Goal: Navigation & Orientation: Go to known website

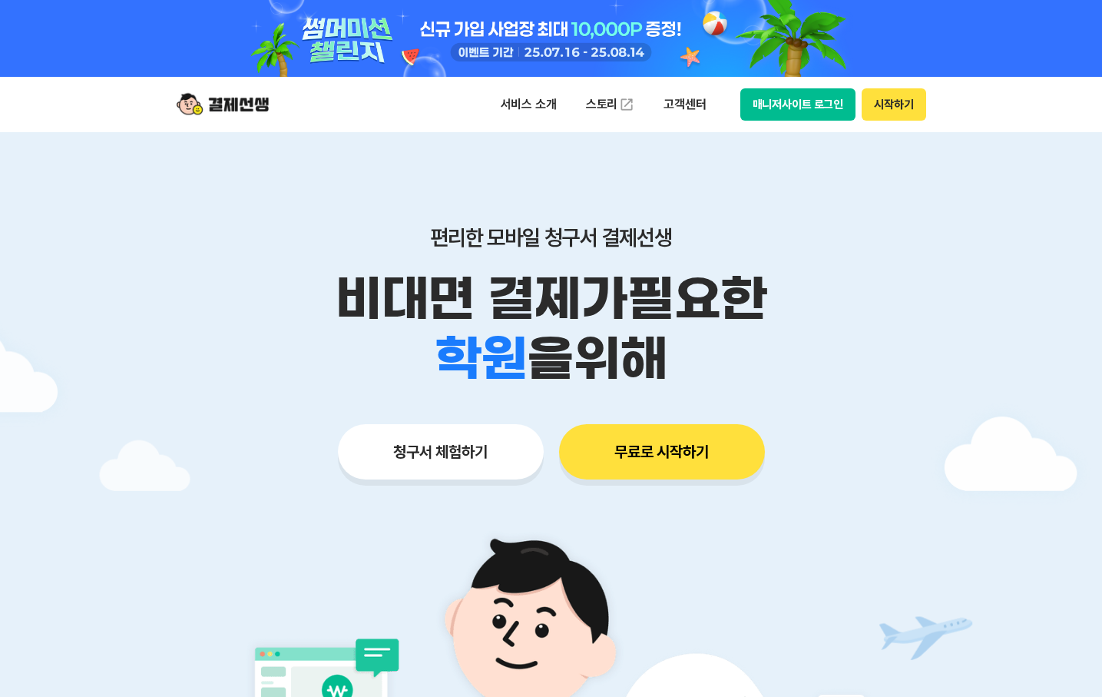
click at [820, 85] on div "서비스 소개 스토리 고객센터 매니저사이트 로그인 시작하기" at bounding box center [551, 104] width 787 height 55
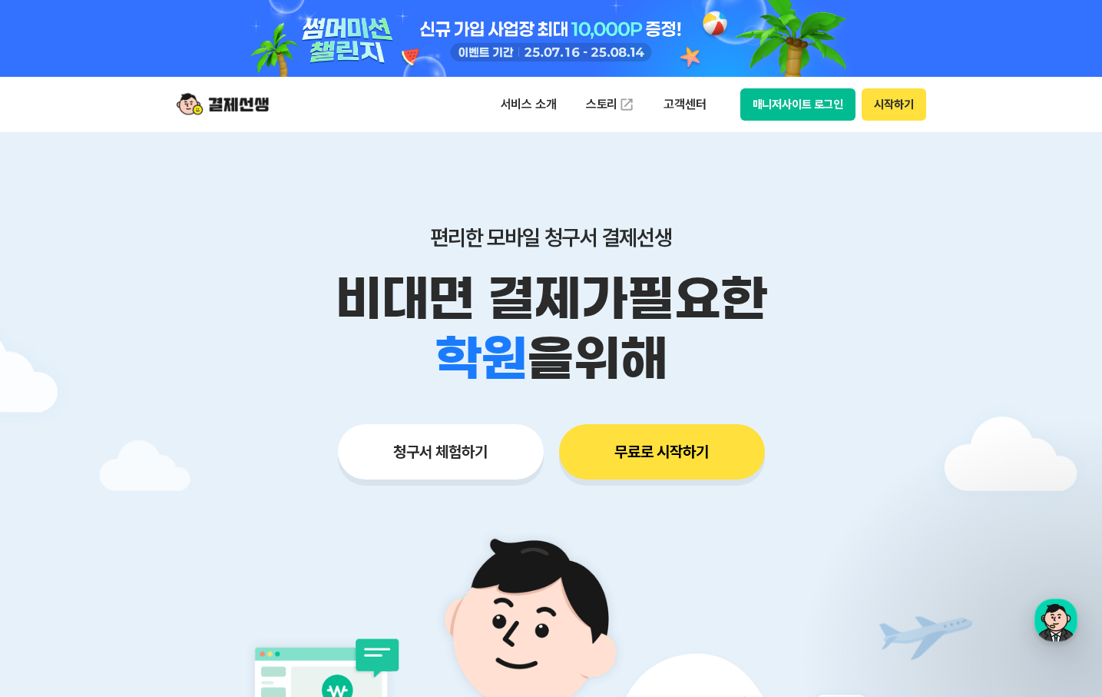
click at [818, 105] on button "매니저사이트 로그인" at bounding box center [798, 104] width 116 height 32
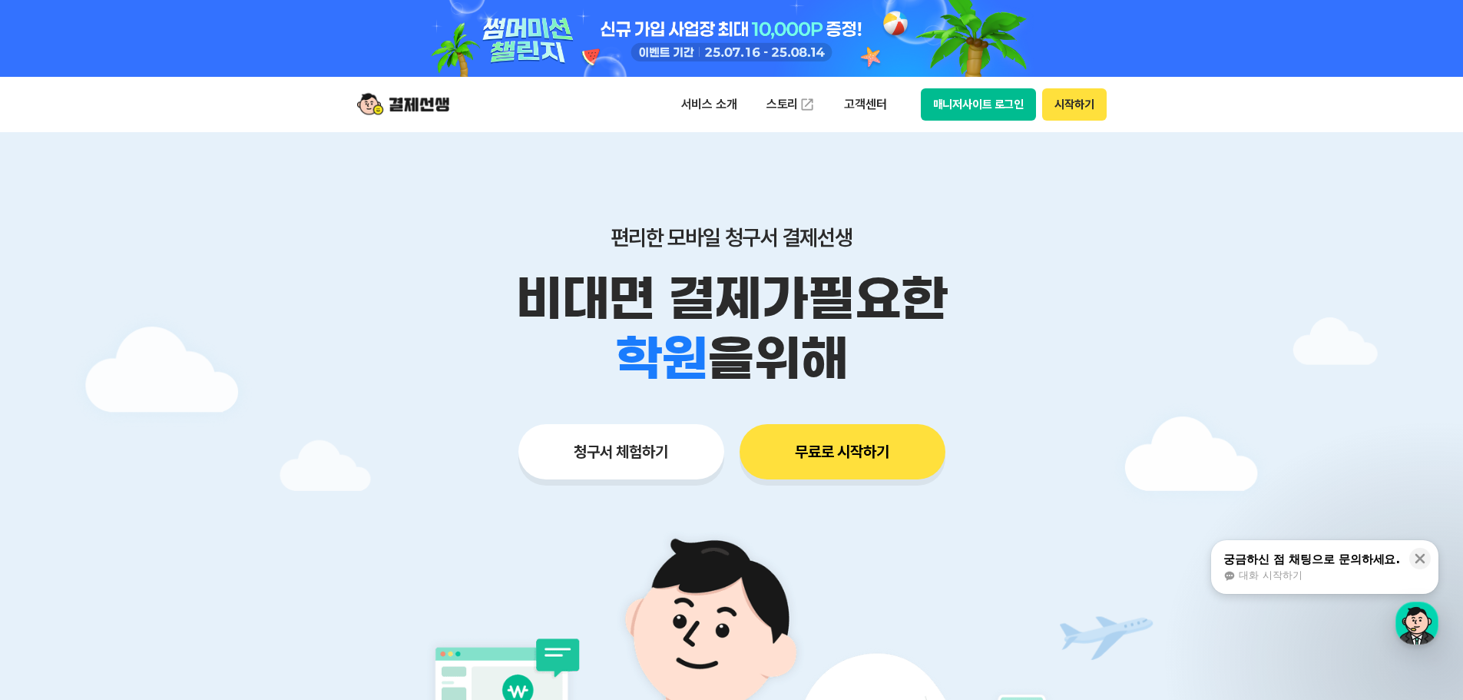
click at [967, 105] on button "매니저사이트 로그인" at bounding box center [979, 104] width 116 height 32
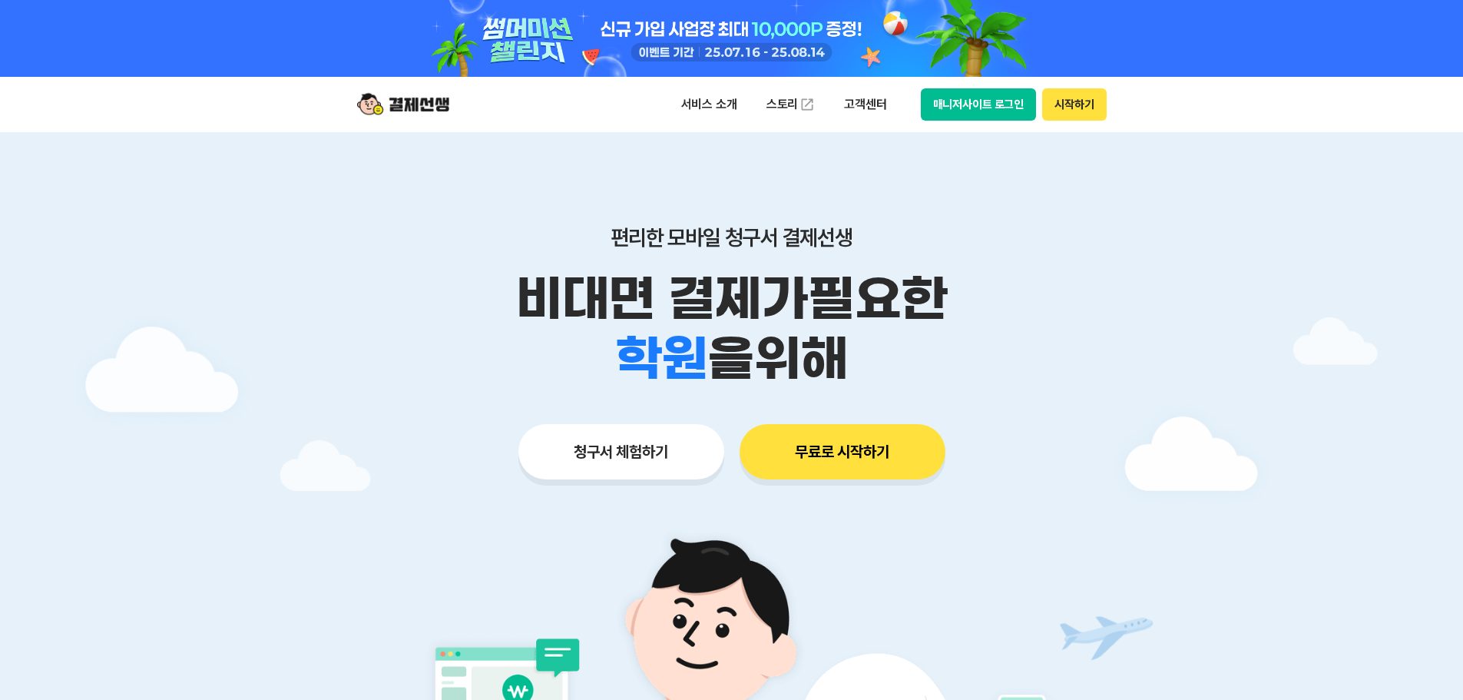
click at [1016, 104] on button "매니저사이트 로그인" at bounding box center [979, 104] width 116 height 32
